Goal: Register for event/course

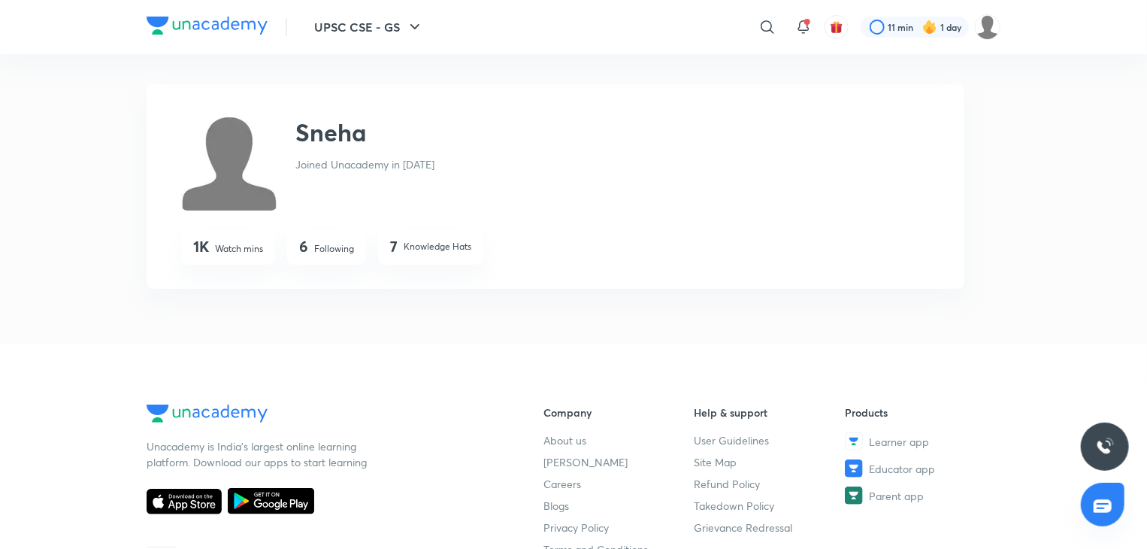
click at [761, 31] on icon at bounding box center [767, 27] width 18 height 18
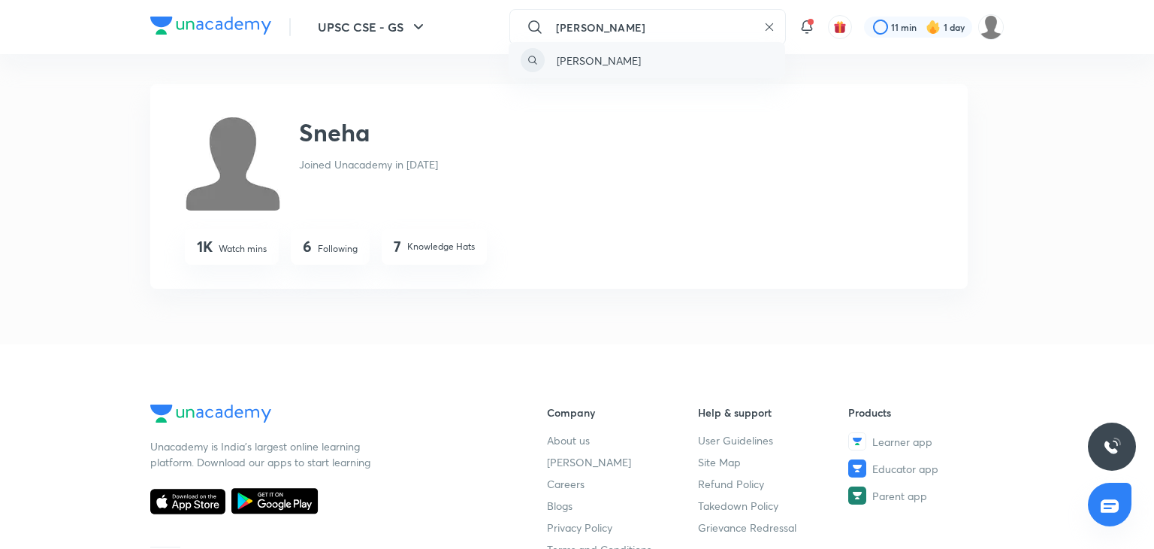
type input "[PERSON_NAME]"
click at [760, 54] on div "[PERSON_NAME]" at bounding box center [647, 60] width 277 height 36
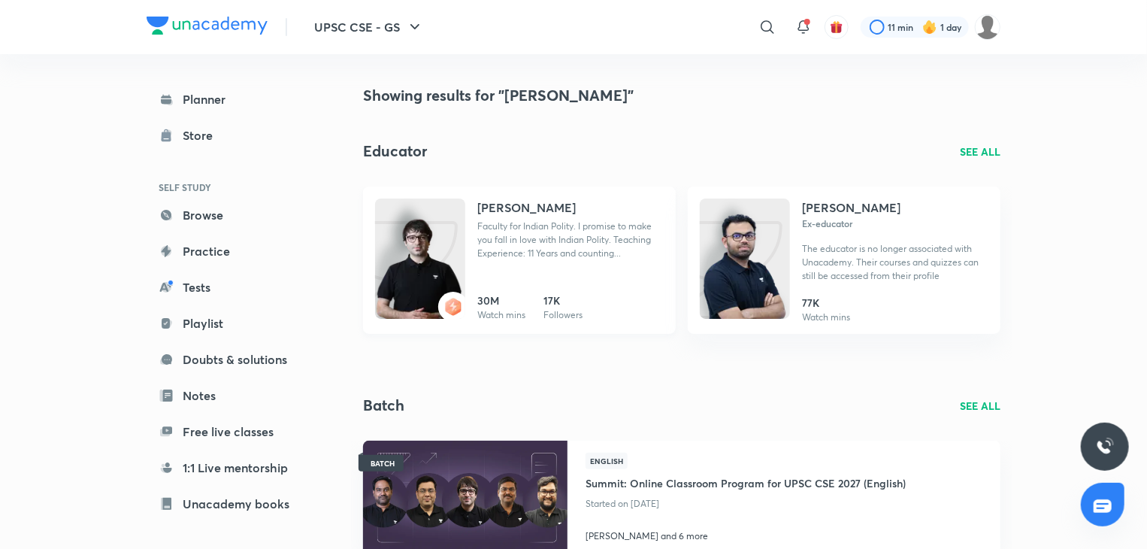
click at [583, 235] on p "Faculty for Indian Polity. I promise to make you fall in love with Indian Polit…" at bounding box center [570, 239] width 186 height 41
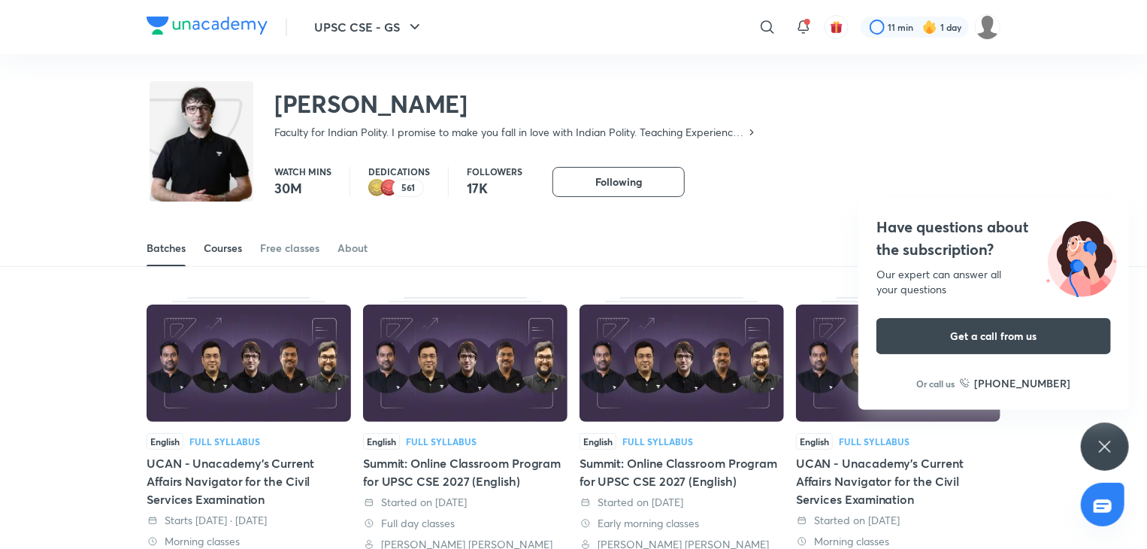
click at [237, 241] on div "Courses" at bounding box center [223, 247] width 38 height 15
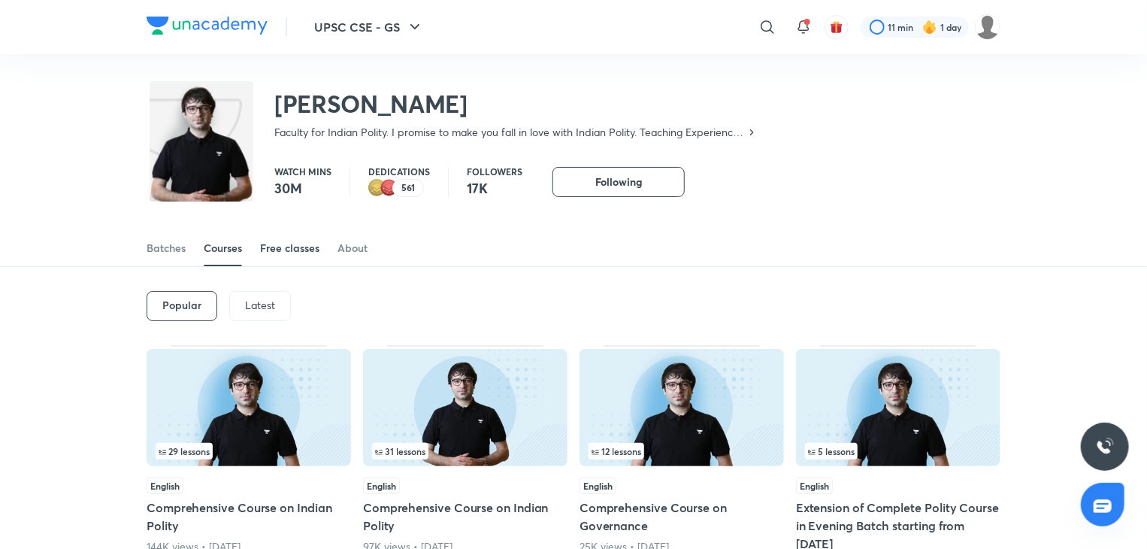
click at [307, 258] on link "Free classes" at bounding box center [289, 248] width 59 height 36
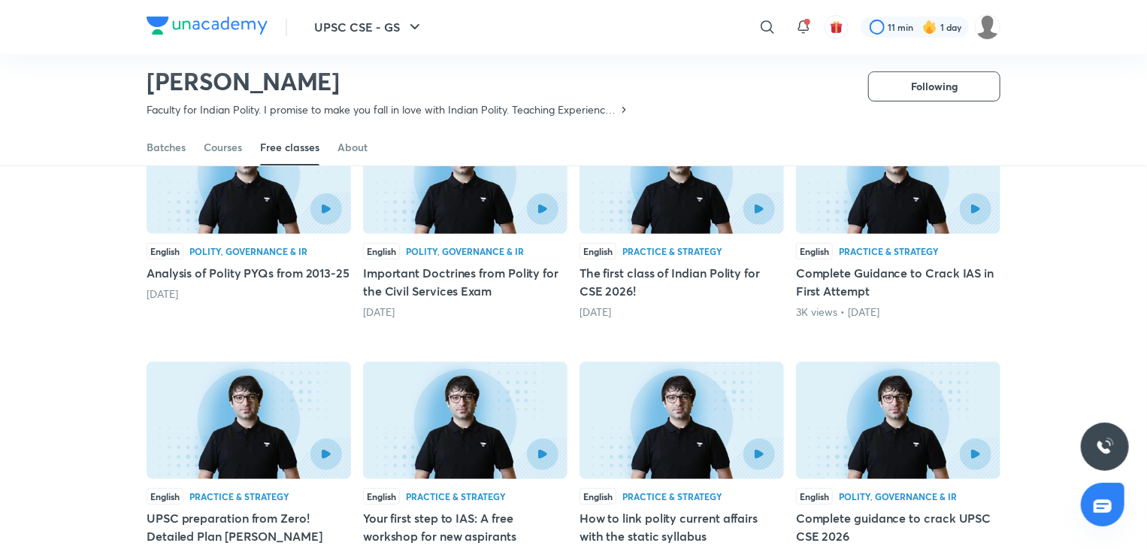
scroll to position [186, 0]
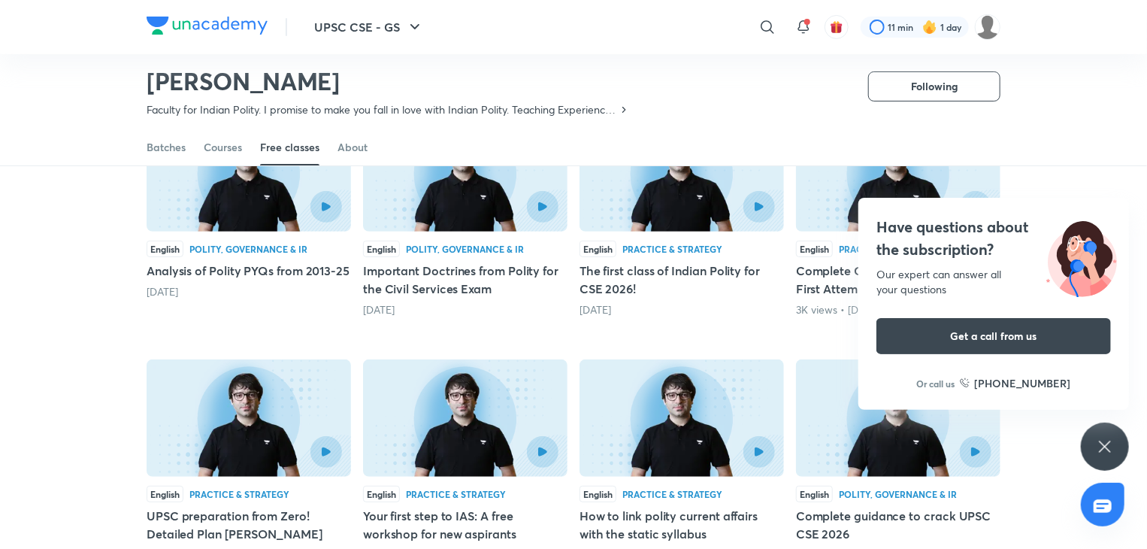
click at [1100, 437] on icon at bounding box center [1105, 446] width 18 height 18
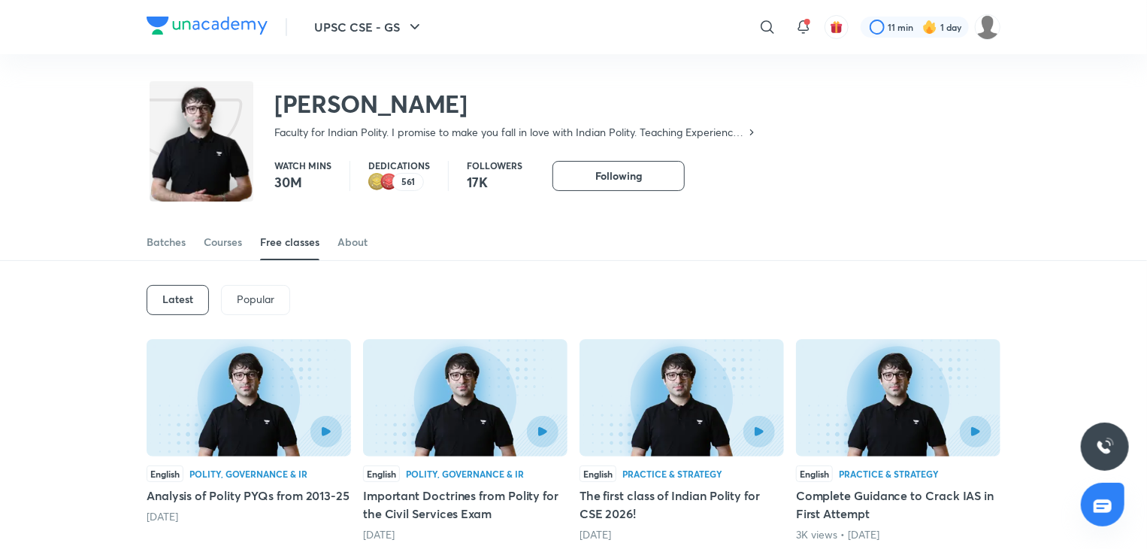
scroll to position [0, 0]
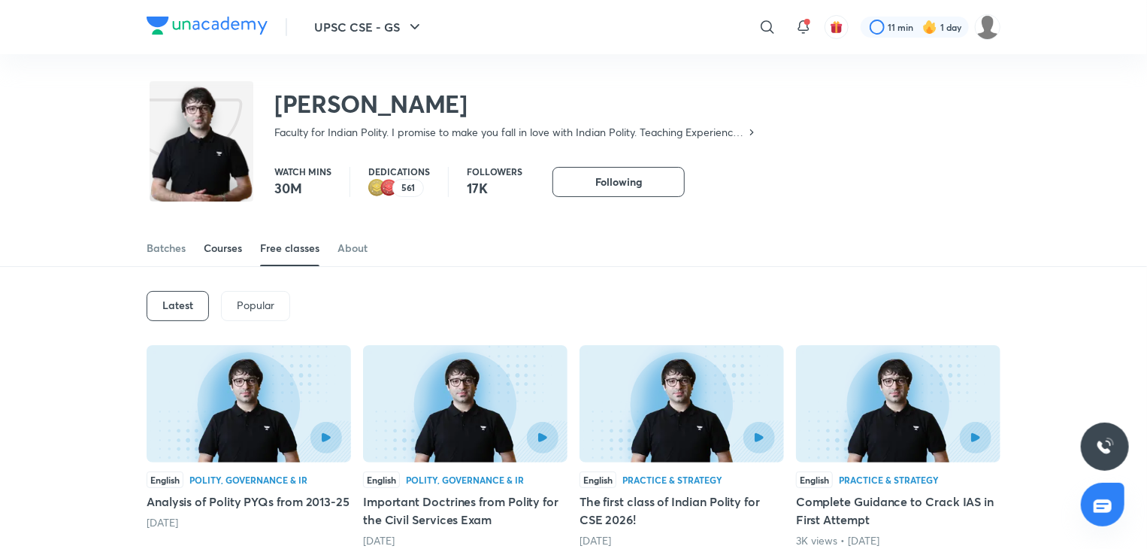
click at [234, 240] on div "Courses" at bounding box center [223, 247] width 38 height 15
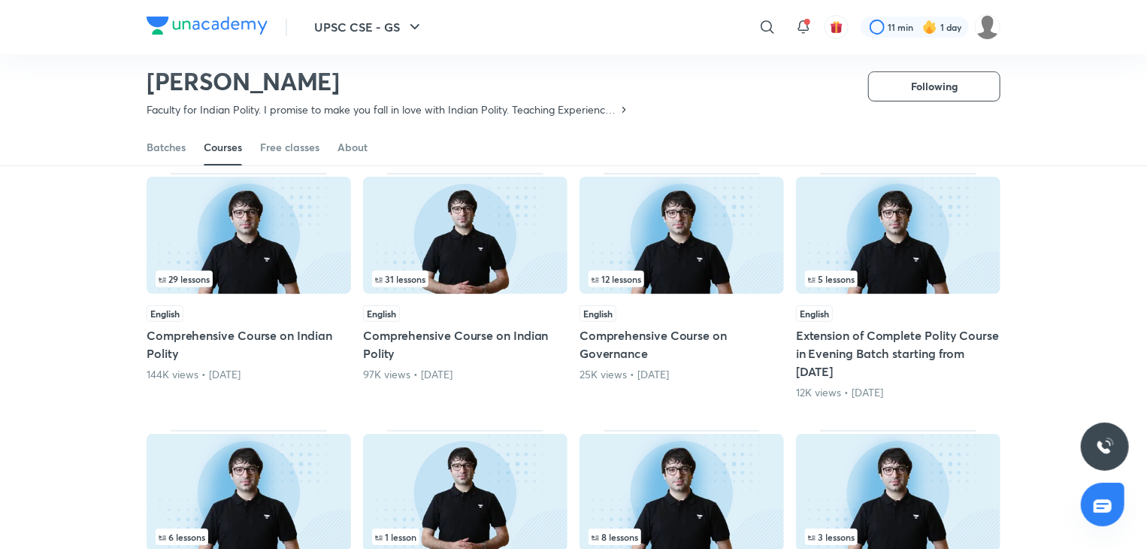
scroll to position [155, 0]
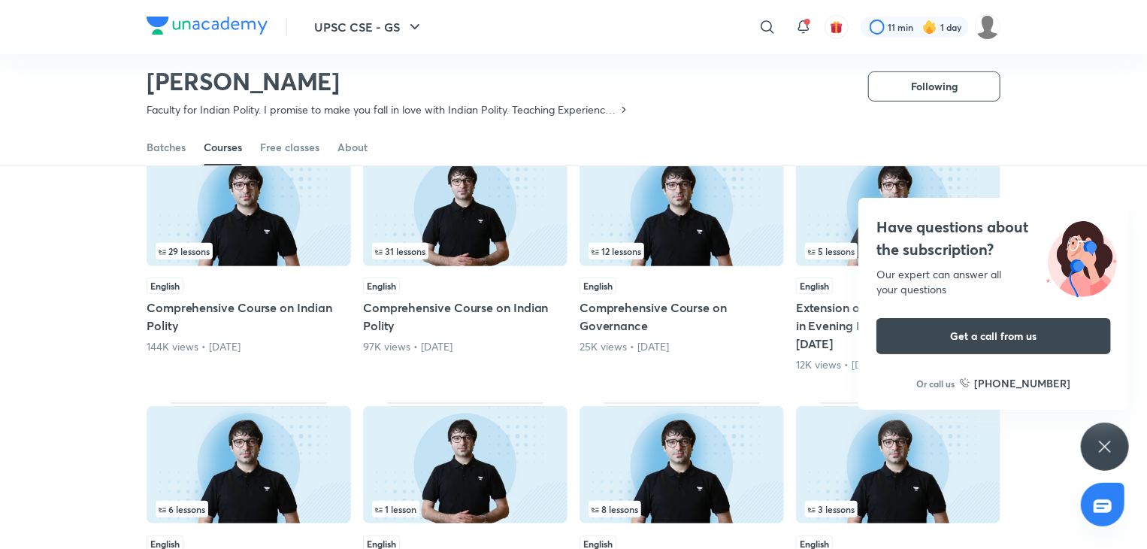
click at [1095, 446] on div "Have questions about the subscription? Our expert can answer all your questions…" at bounding box center [1105, 446] width 48 height 48
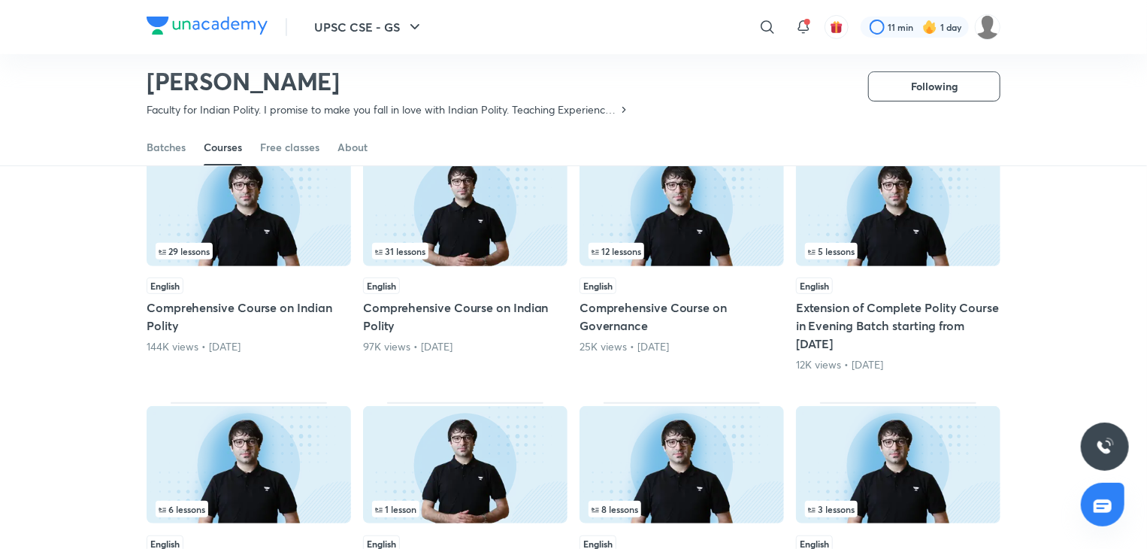
drag, startPoint x: 1145, startPoint y: 192, endPoint x: 1154, endPoint y: 229, distance: 38.5
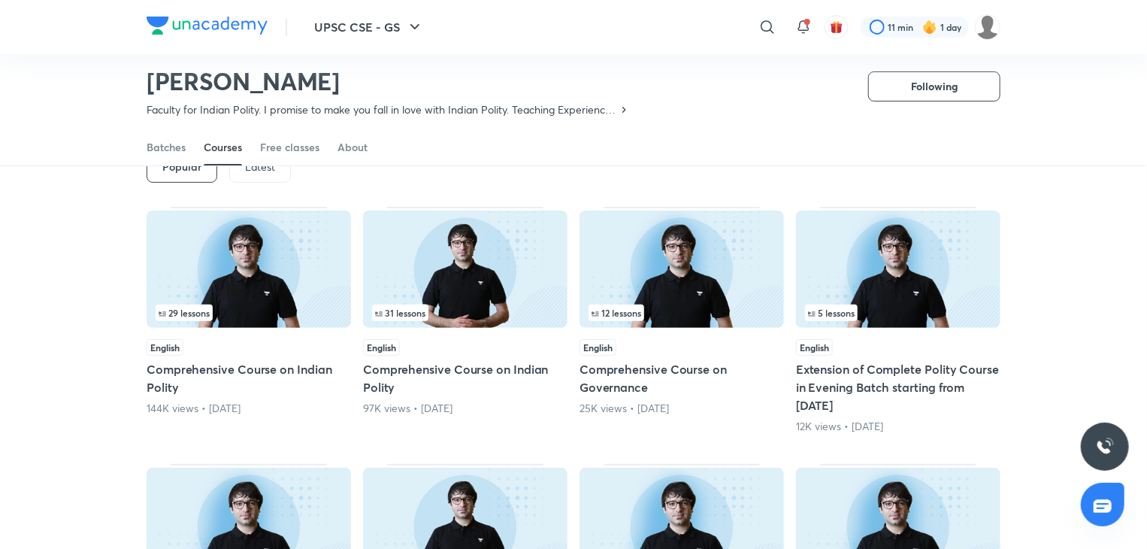
scroll to position [95, 0]
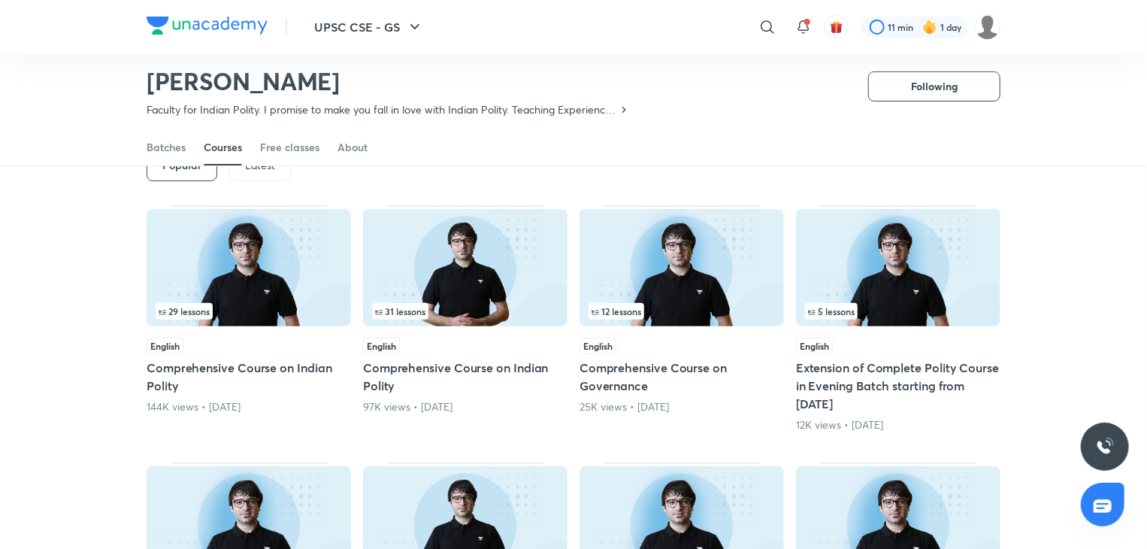
click at [226, 301] on img at bounding box center [249, 267] width 204 height 117
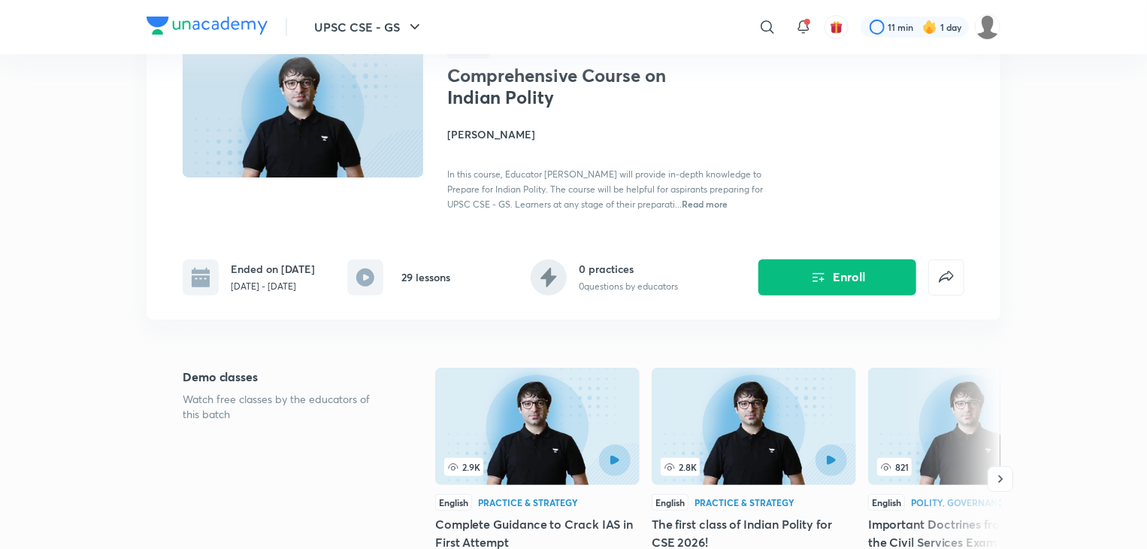
scroll to position [150, 0]
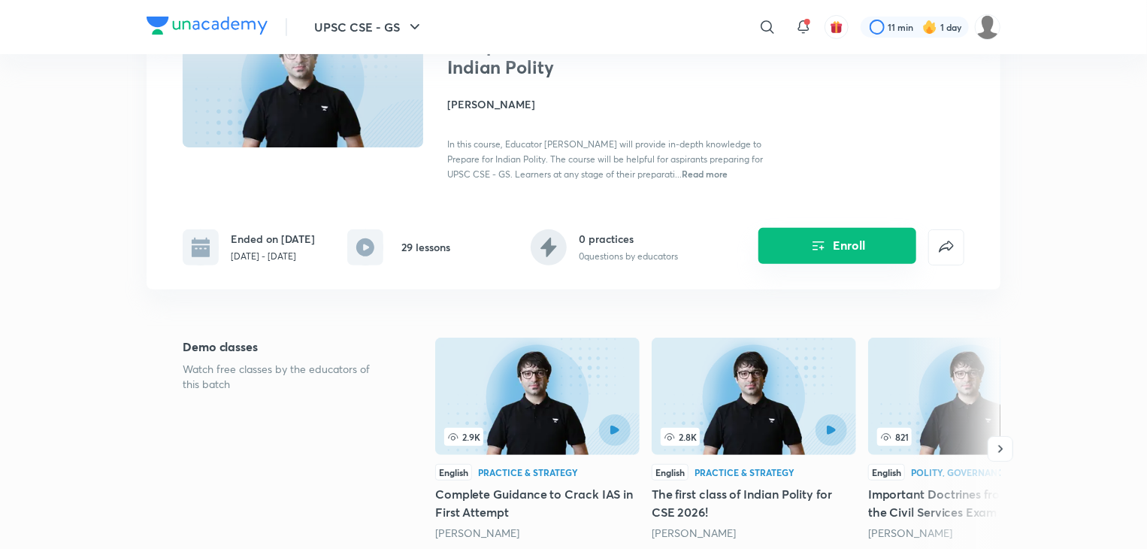
click at [802, 244] on button "Enroll" at bounding box center [837, 246] width 158 height 36
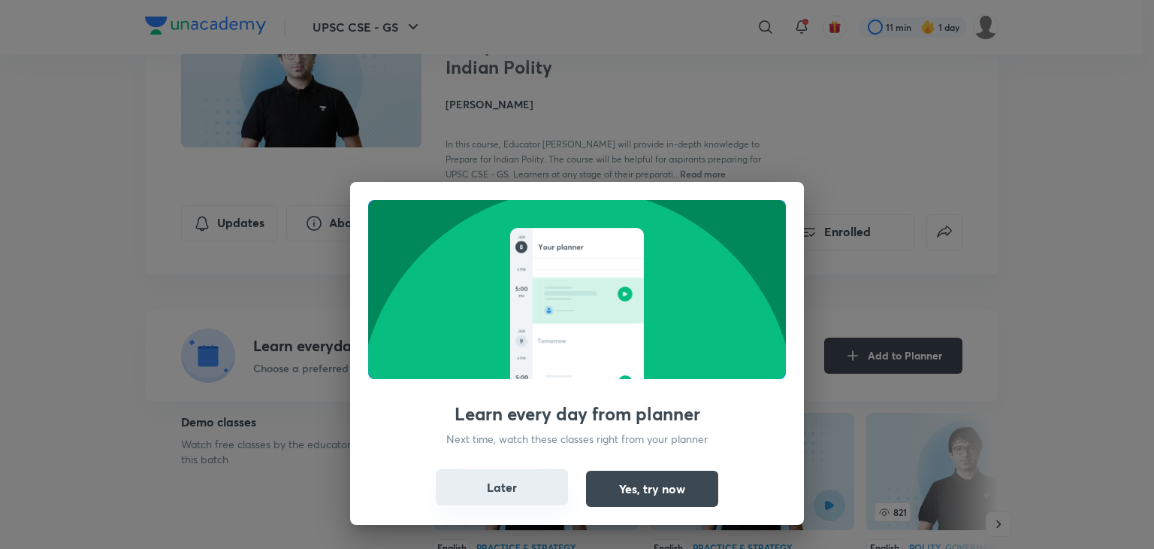
click at [532, 473] on button "Later" at bounding box center [502, 487] width 132 height 36
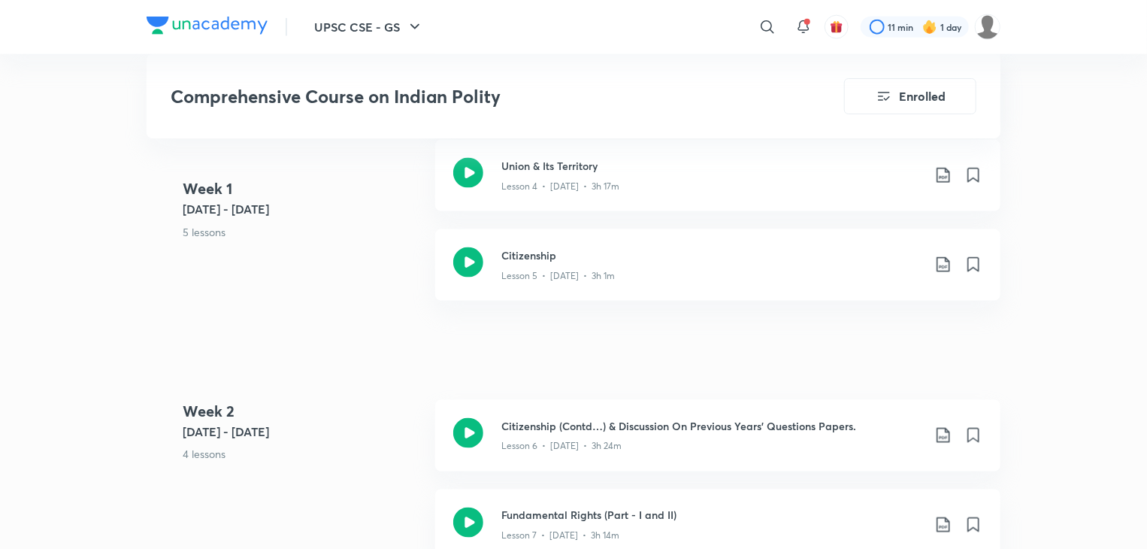
scroll to position [1022, 0]
